Goal: Transaction & Acquisition: Purchase product/service

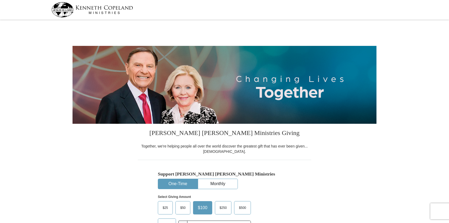
select select "[GEOGRAPHIC_DATA]"
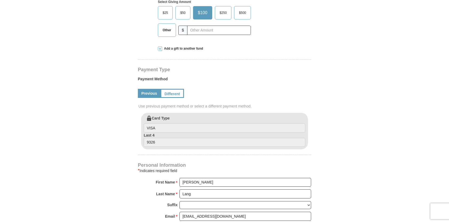
click at [182, 11] on span "$50" at bounding box center [182, 13] width 11 height 8
click at [0, 0] on input "$50" at bounding box center [0, 0] width 0 height 0
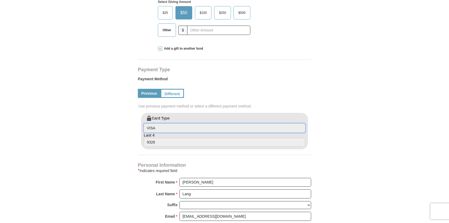
click at [163, 127] on input "VISA" at bounding box center [224, 127] width 161 height 9
click at [163, 128] on input "VISA" at bounding box center [224, 127] width 161 height 9
drag, startPoint x: 163, startPoint y: 128, endPoint x: 228, endPoint y: 86, distance: 77.9
click at [228, 86] on div "Previous Different" at bounding box center [224, 93] width 173 height 18
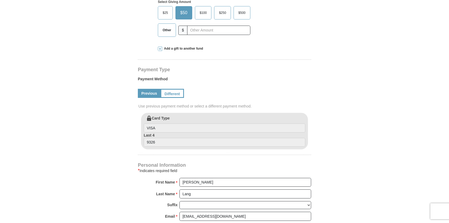
scroll to position [390, 0]
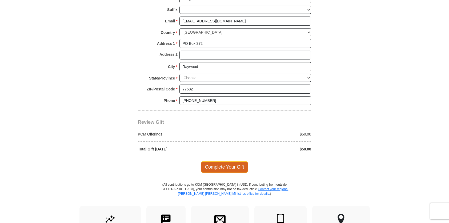
click at [225, 164] on span "Complete Your Gift" at bounding box center [224, 166] width 47 height 11
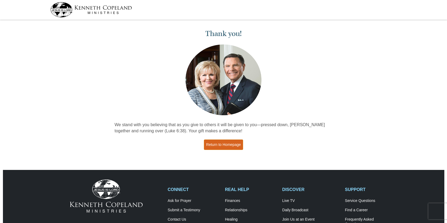
click at [215, 143] on link "Return to Homepage" at bounding box center [223, 144] width 39 height 10
